Goal: Task Accomplishment & Management: Complete application form

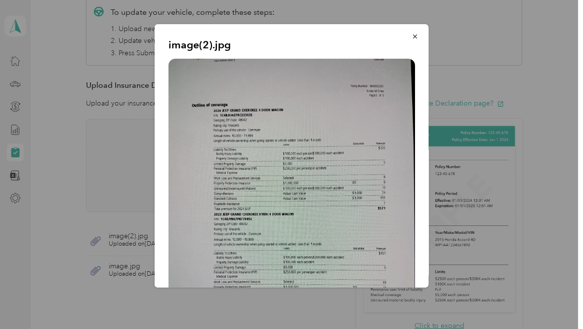
scroll to position [0, 0]
click at [413, 34] on icon "button" at bounding box center [414, 36] width 7 height 7
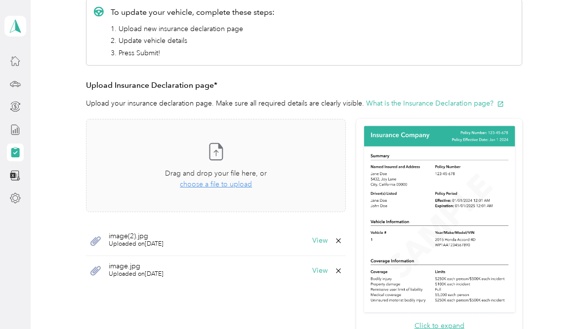
scroll to position [0, 0]
click at [227, 163] on div "Take a photo or choose a photo from your library Drag and drop your file here, …" at bounding box center [215, 165] width 243 height 77
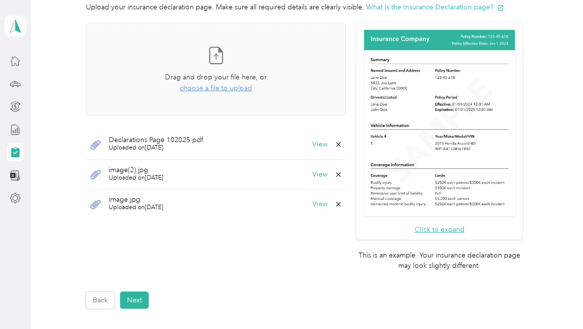
scroll to position [281, 0]
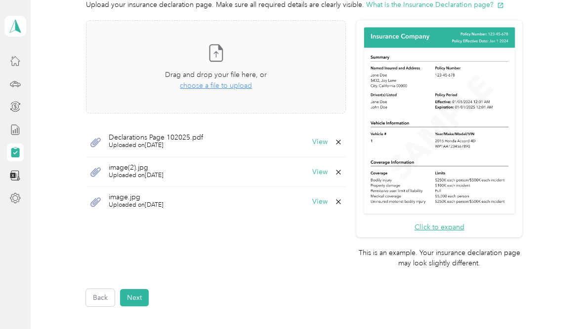
click at [327, 141] on button "View" at bounding box center [319, 142] width 15 height 7
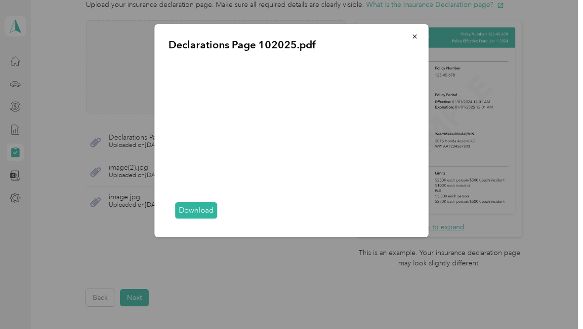
scroll to position [0, 0]
click at [387, 215] on div "Download" at bounding box center [291, 211] width 246 height 25
click at [423, 36] on button "button" at bounding box center [414, 36] width 21 height 17
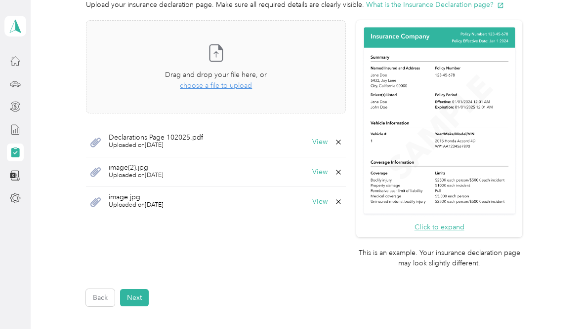
click at [104, 139] on div "Declarations Page 102025.pdf Uploaded on [DATE] View" at bounding box center [216, 142] width 260 height 30
click at [342, 143] on icon at bounding box center [338, 142] width 8 height 8
click at [325, 149] on button "Yes" at bounding box center [328, 148] width 19 height 16
click at [216, 91] on div "Take a photo or choose a photo from your library Drag and drop your file here, …" at bounding box center [215, 67] width 243 height 77
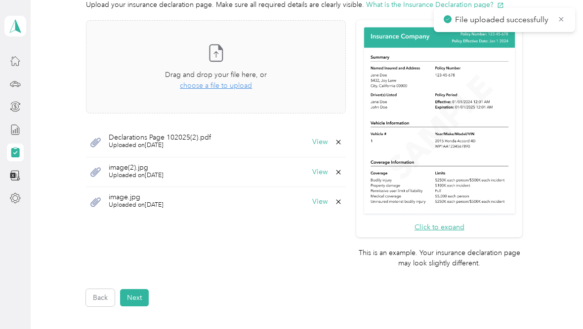
click at [327, 142] on button "View" at bounding box center [319, 142] width 15 height 7
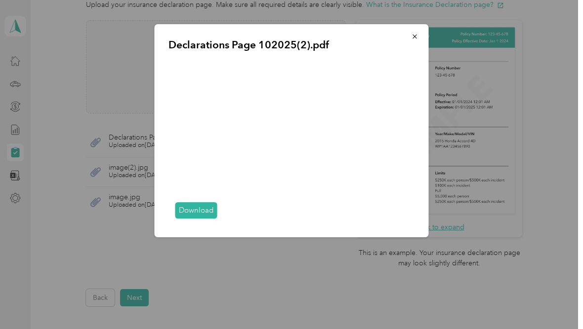
scroll to position [3, 0]
click at [386, 210] on div "Download" at bounding box center [291, 211] width 246 height 25
click at [390, 211] on div "Download" at bounding box center [291, 211] width 246 height 25
click at [255, 224] on div "Download" at bounding box center [291, 211] width 246 height 25
click at [413, 36] on icon "button" at bounding box center [414, 37] width 4 height 4
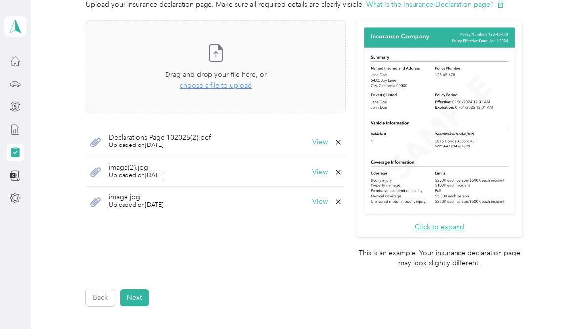
click at [342, 141] on icon at bounding box center [338, 142] width 8 height 8
click at [326, 145] on button "Yes" at bounding box center [328, 148] width 19 height 16
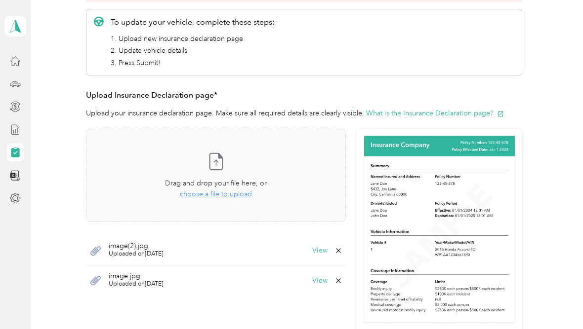
click at [333, 142] on div "Take a photo or choose a photo from your library Drag and drop your file here, …" at bounding box center [215, 175] width 243 height 77
click at [103, 139] on div "Take a photo or choose a photo from your library Drag and drop your file here, …" at bounding box center [215, 175] width 243 height 77
click at [130, 138] on div "Take a photo or choose a photo from your library Drag and drop your file here, …" at bounding box center [215, 175] width 243 height 77
click at [337, 137] on div "Take a photo or choose a photo from your library Drag and drop your file here, …" at bounding box center [215, 175] width 243 height 77
click at [337, 141] on div "Take a photo or choose a photo from your library Drag and drop your file here, …" at bounding box center [215, 175] width 243 height 77
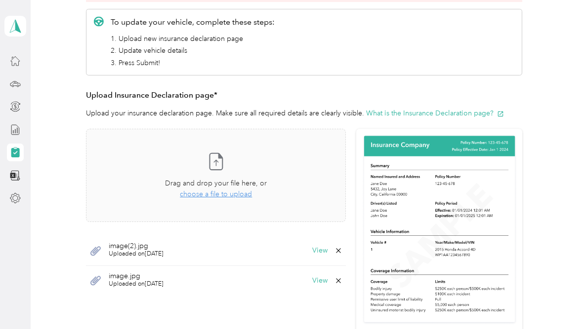
click at [107, 146] on div "Take a photo or choose a photo from your library Drag and drop your file here, …" at bounding box center [215, 175] width 243 height 77
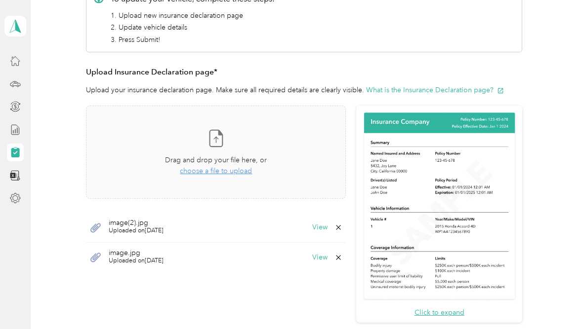
scroll to position [196, 0]
click at [224, 170] on span "choose a file to upload" at bounding box center [216, 171] width 72 height 8
click at [125, 224] on span "image(2).jpg" at bounding box center [136, 223] width 55 height 7
click at [327, 227] on button "View" at bounding box center [319, 228] width 15 height 7
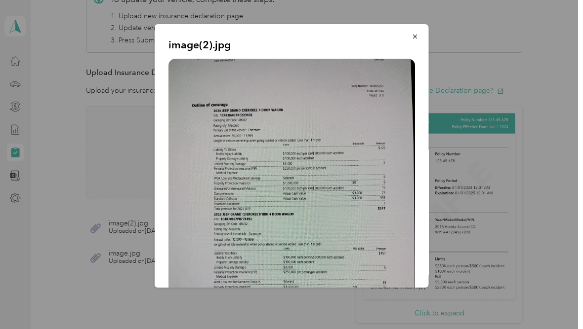
scroll to position [0, 0]
click at [414, 41] on button "button" at bounding box center [414, 36] width 21 height 17
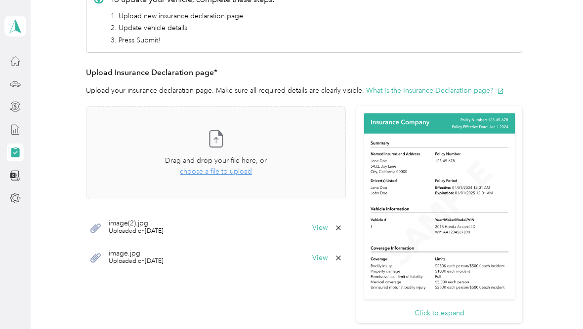
click at [327, 255] on button "View" at bounding box center [319, 258] width 15 height 7
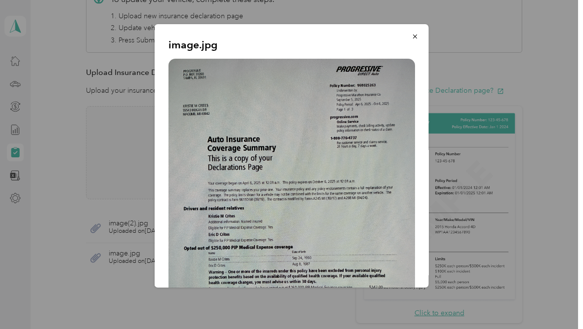
click at [414, 37] on icon "button" at bounding box center [414, 37] width 4 height 4
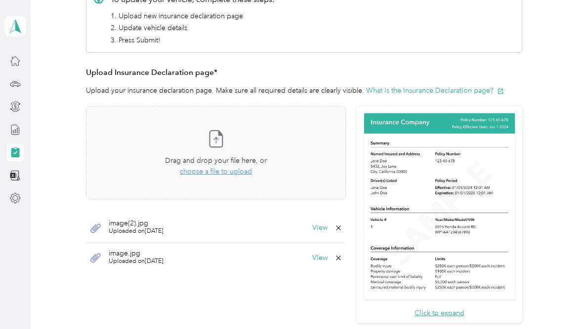
click at [223, 170] on span "choose a file to upload" at bounding box center [216, 171] width 72 height 8
click at [216, 172] on span "choose a file to upload" at bounding box center [216, 171] width 72 height 8
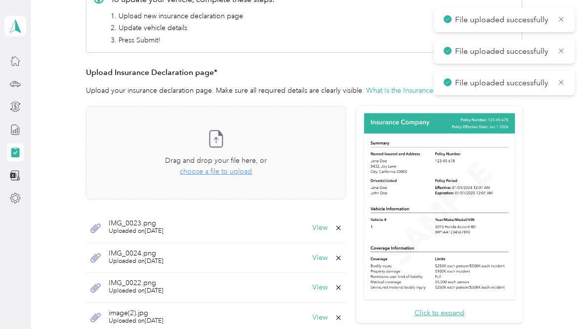
click at [327, 290] on button "View" at bounding box center [319, 287] width 15 height 7
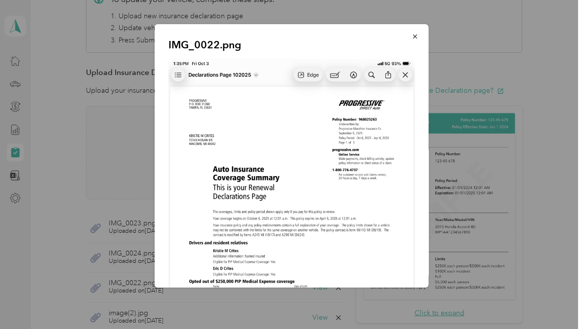
click at [417, 32] on button "button" at bounding box center [414, 36] width 21 height 17
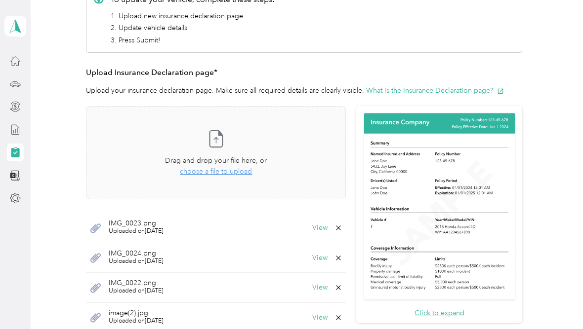
click at [327, 260] on button "View" at bounding box center [319, 258] width 15 height 7
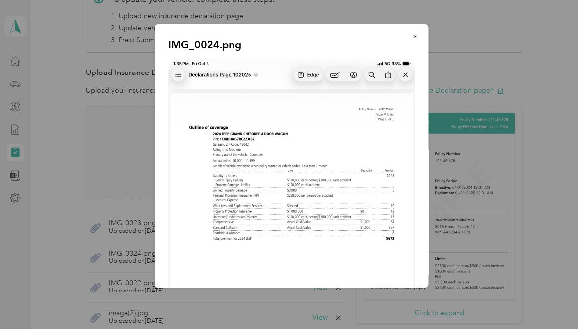
click at [413, 33] on icon "button" at bounding box center [414, 36] width 7 height 7
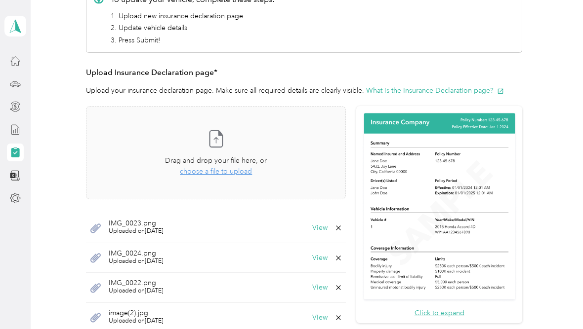
click at [327, 231] on button "View" at bounding box center [319, 228] width 15 height 7
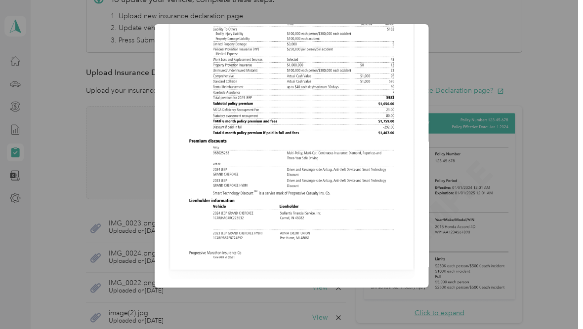
click at [473, 76] on div "IMG_0023.png" at bounding box center [428, 157] width 274 height 267
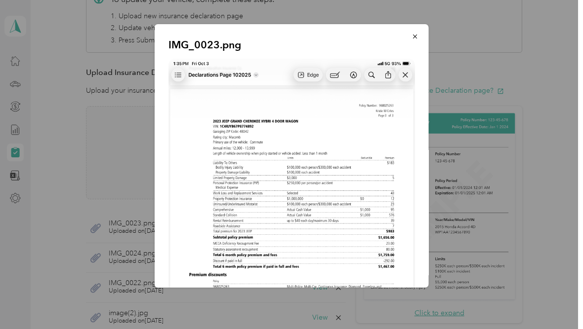
click at [412, 34] on icon "button" at bounding box center [414, 36] width 7 height 7
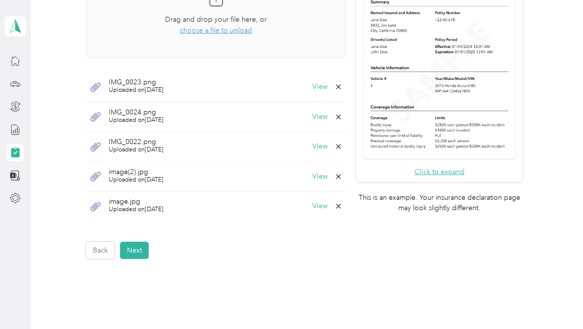
click at [136, 253] on button "Next" at bounding box center [134, 250] width 29 height 17
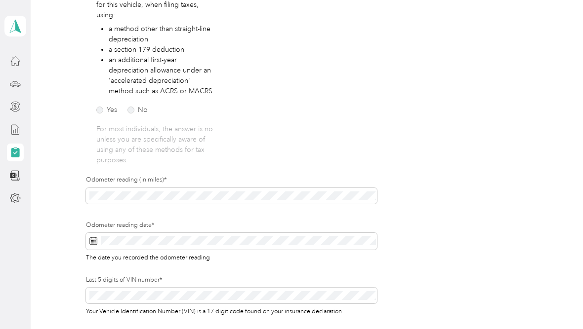
scroll to position [196, 0]
click at [443, 180] on form "Employee details & driver’s license License Insurance declaration Insurance Veh…" at bounding box center [304, 126] width 436 height 453
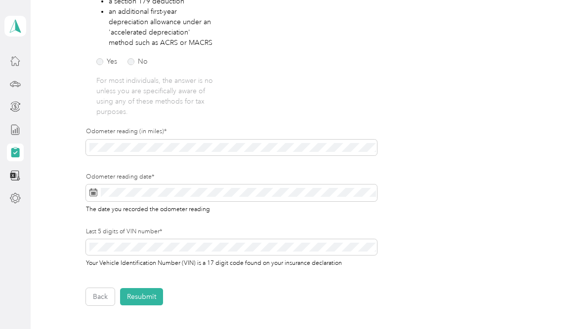
scroll to position [244, 0]
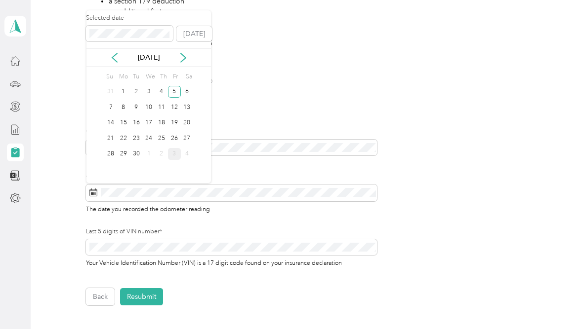
click at [173, 159] on div "3" at bounding box center [174, 154] width 13 height 12
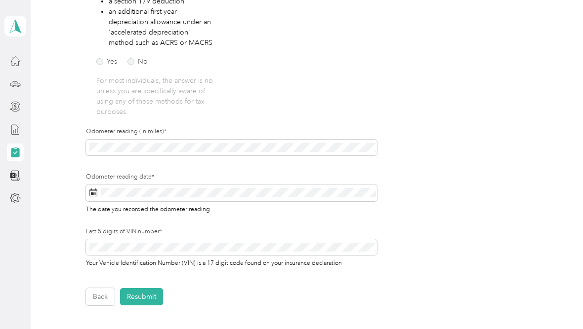
click at [145, 295] on button "Resubmit" at bounding box center [141, 296] width 43 height 17
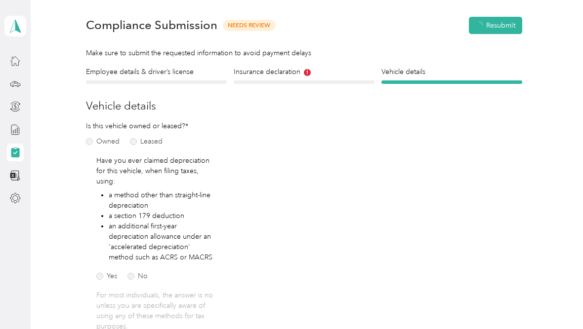
scroll to position [12, 0]
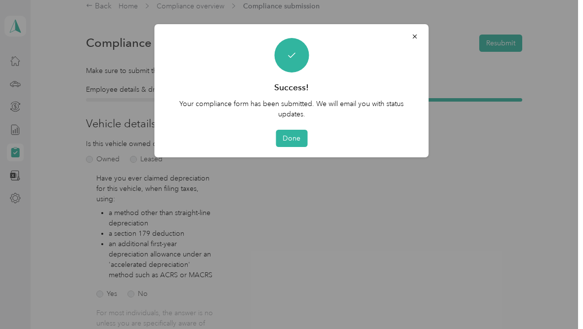
click at [302, 134] on button "Done" at bounding box center [292, 138] width 32 height 17
